Goal: Consume media (video, audio)

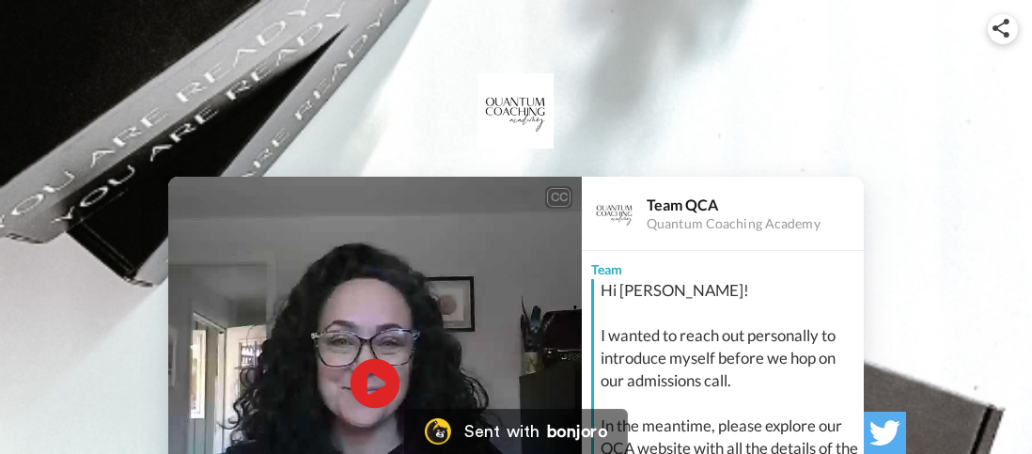
click at [359, 378] on icon at bounding box center [376, 384] width 50 height 50
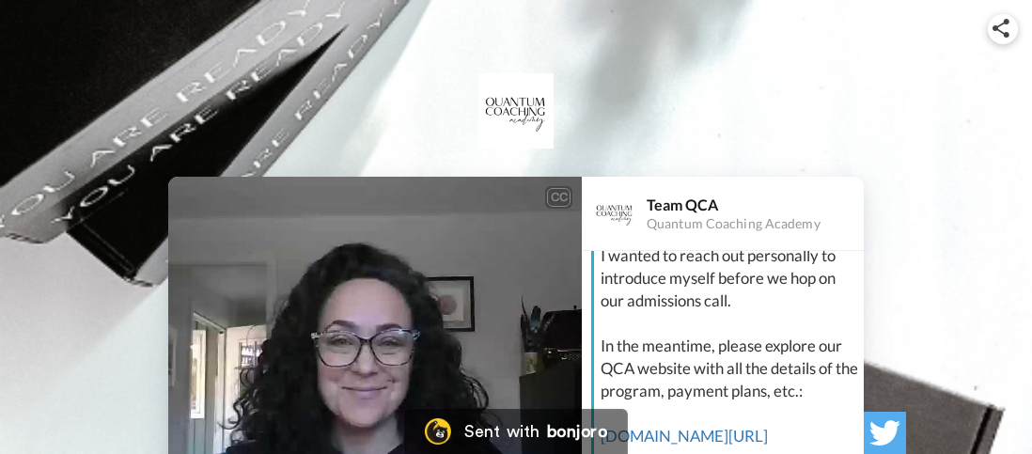
scroll to position [85, 0]
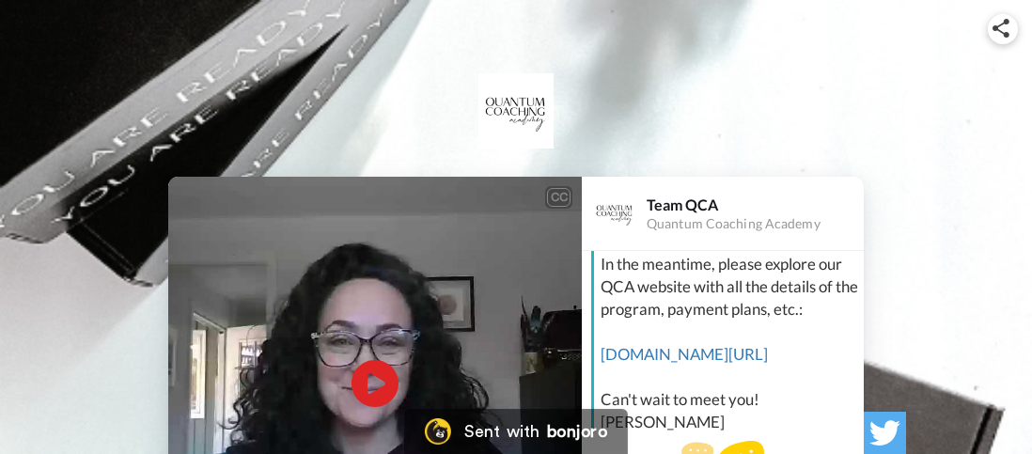
scroll to position [183, 0]
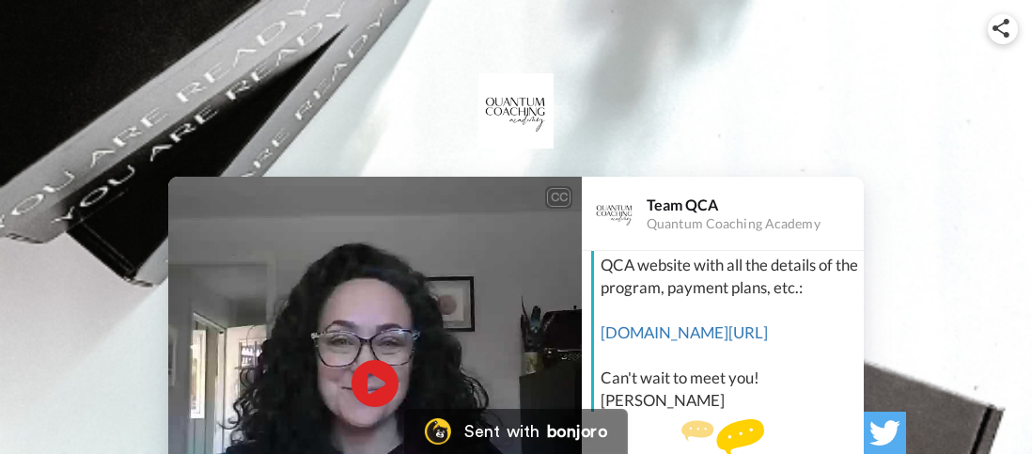
click at [972, 279] on div "CC Play/Pause 0:00 / 0:34 👏 Say thanks Team QCA Quantum Coaching Academy Team H…" at bounding box center [516, 383] width 1032 height 413
click at [983, 146] on div "CC Play/Pause 0:00 / 0:34 👏 Say thanks Team QCA Quantum Coaching Academy Team H…" at bounding box center [516, 317] width 1032 height 545
